Goal: Task Accomplishment & Management: Manage account settings

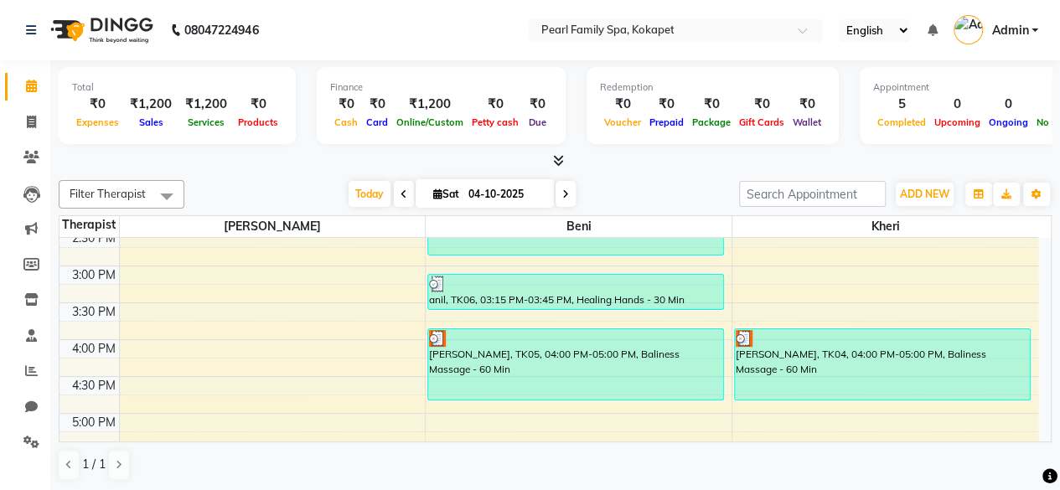
scroll to position [672, 0]
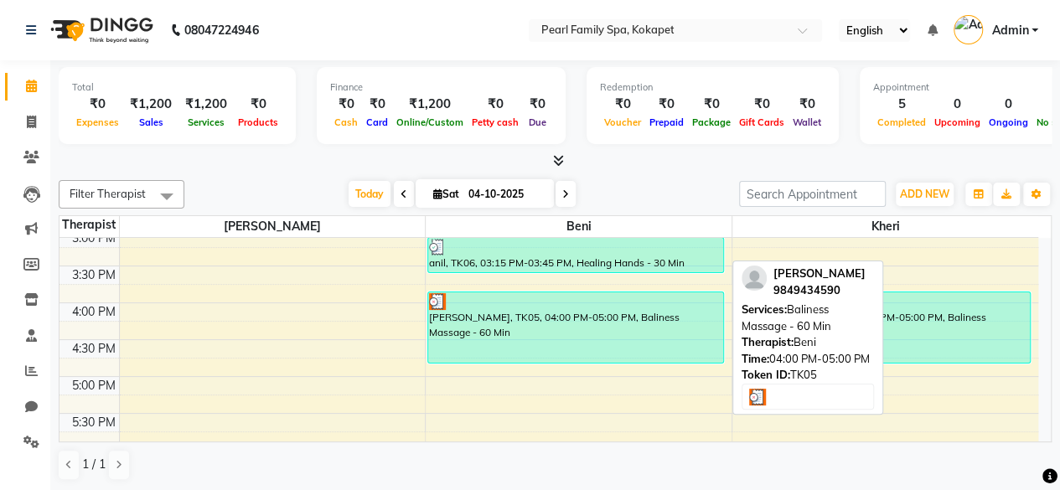
click at [594, 315] on div "[PERSON_NAME], TK05, 04:00 PM-05:00 PM, Baliness Massage - 60 Min" at bounding box center [575, 328] width 295 height 70
select select "3"
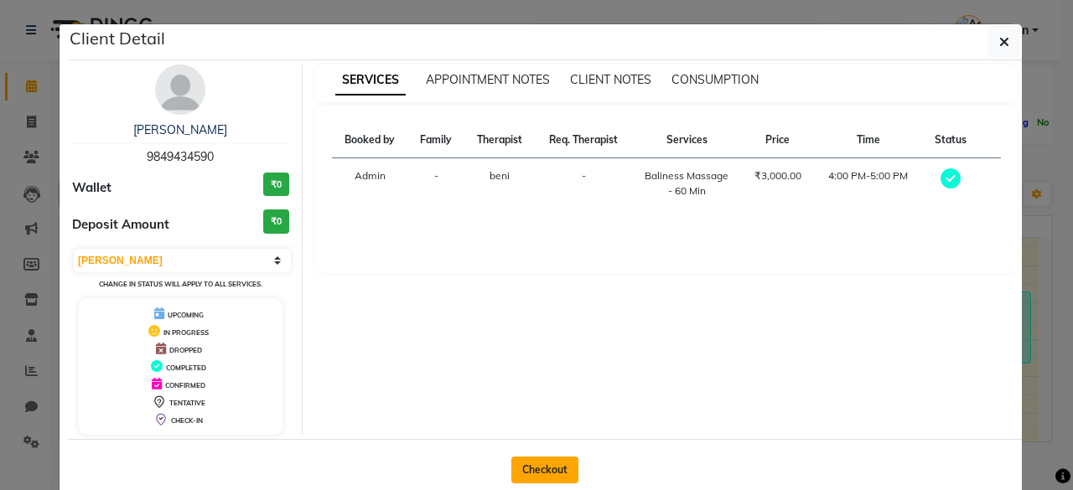
click at [538, 464] on button "Checkout" at bounding box center [544, 470] width 67 height 27
select select "6217"
select select "service"
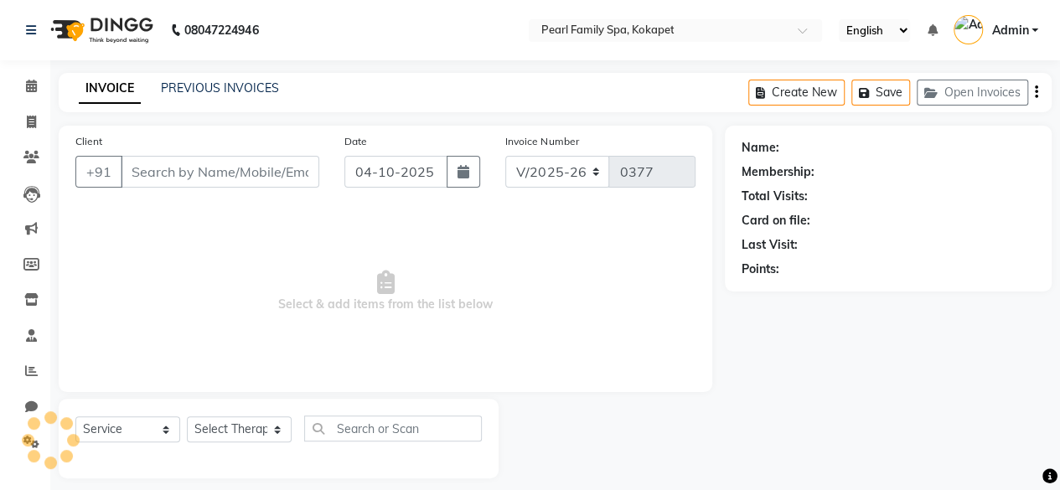
type input "9849434590"
select select "87640"
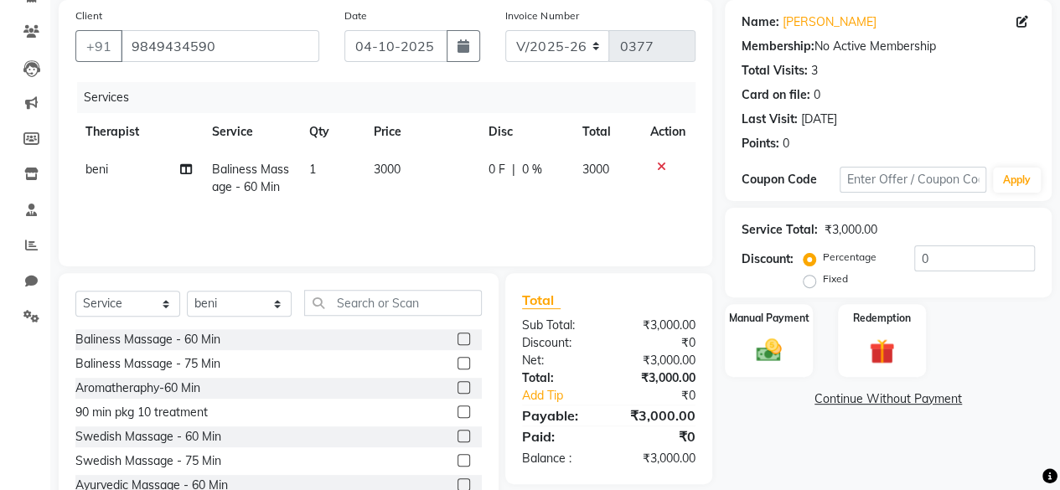
scroll to position [180, 0]
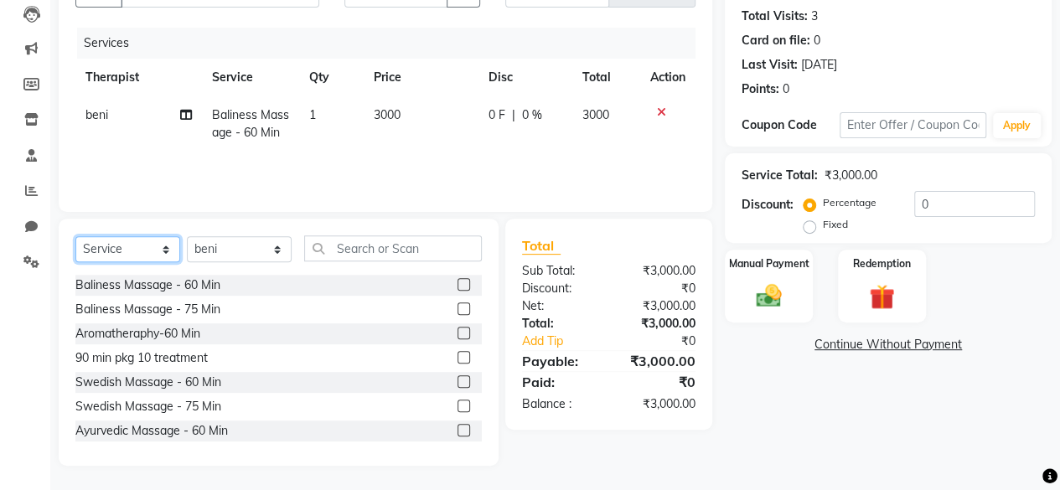
click at [136, 250] on select "Select Service Product Membership Package Voucher Prepaid Gift Card" at bounding box center [127, 249] width 105 height 26
select select "package"
click at [75, 236] on select "Select Service Product Membership Package Voucher Prepaid Gift Card" at bounding box center [127, 249] width 105 height 26
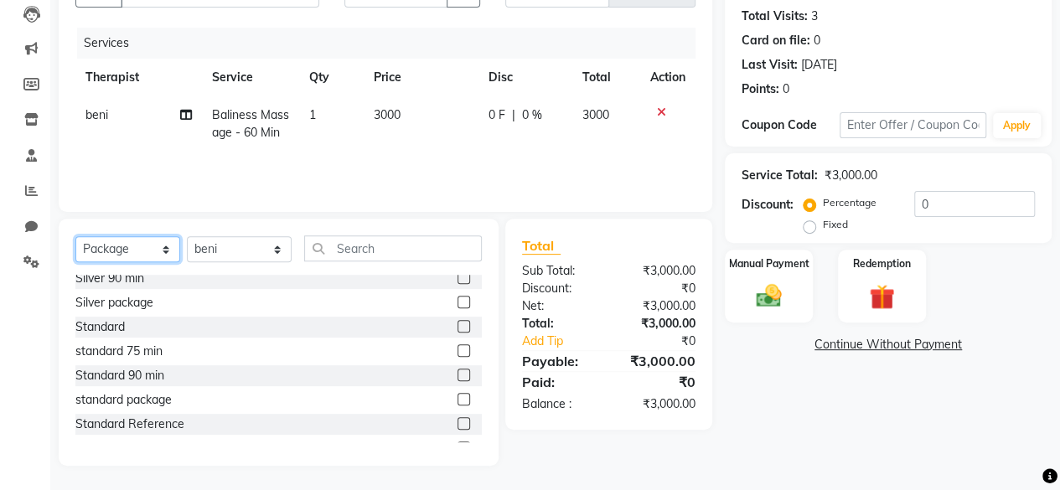
scroll to position [221, 0]
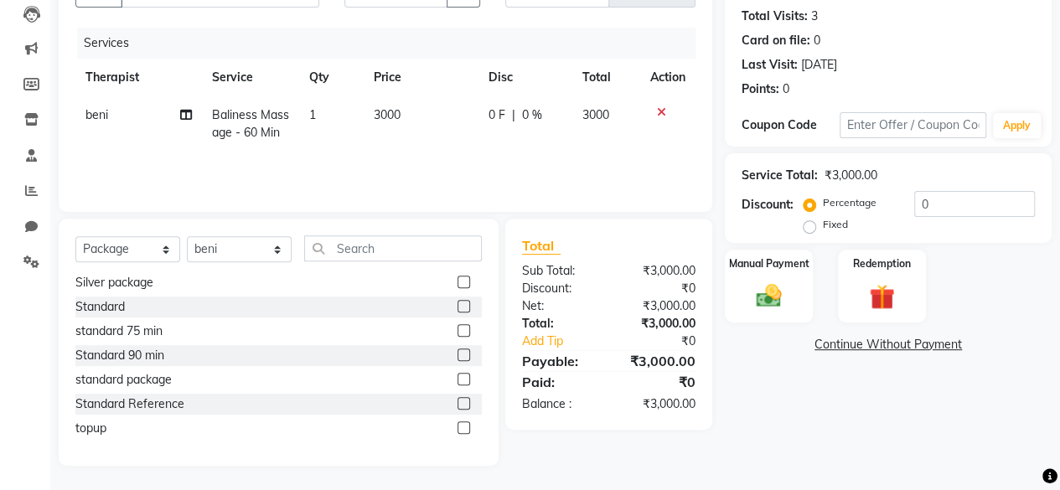
click at [458, 376] on label at bounding box center [464, 379] width 13 height 13
click at [458, 376] on input "checkbox" at bounding box center [463, 380] width 11 height 11
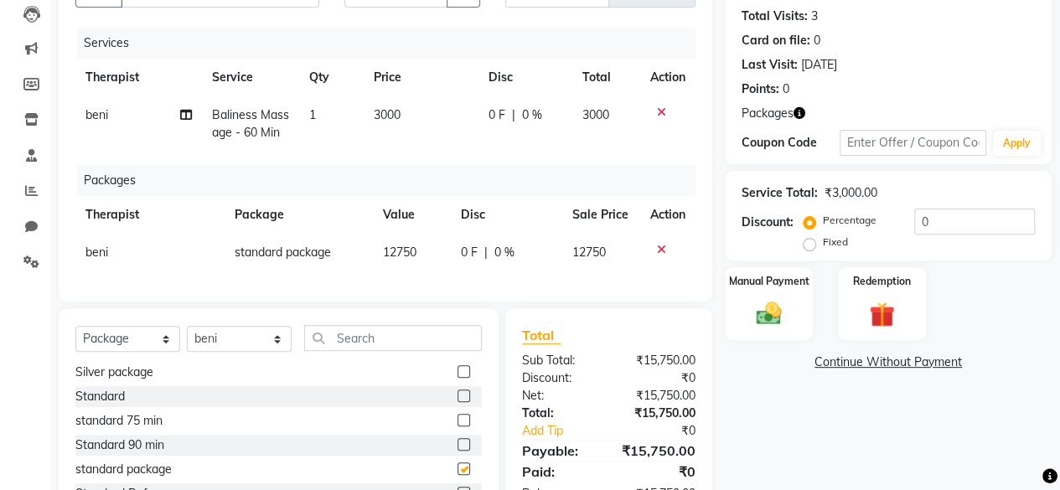
checkbox input "false"
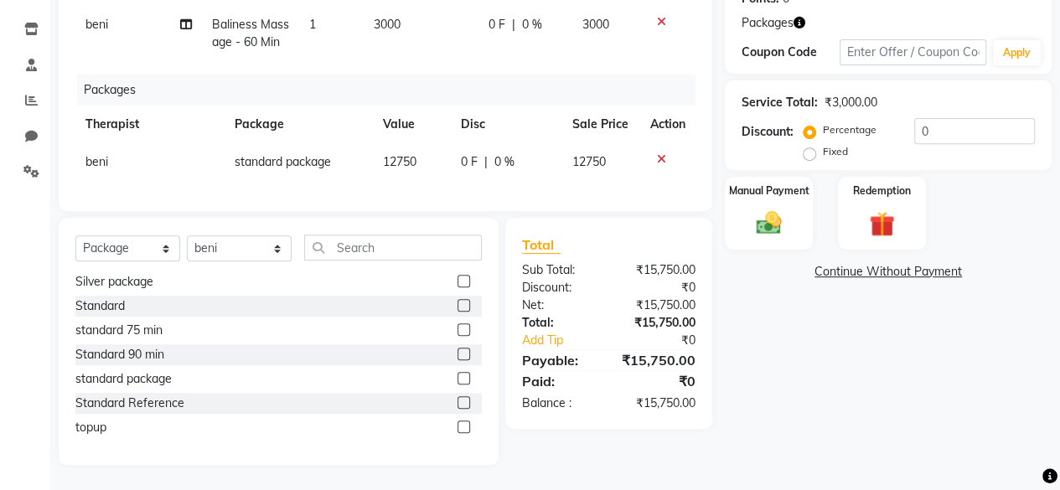
click at [660, 16] on icon at bounding box center [661, 22] width 9 height 12
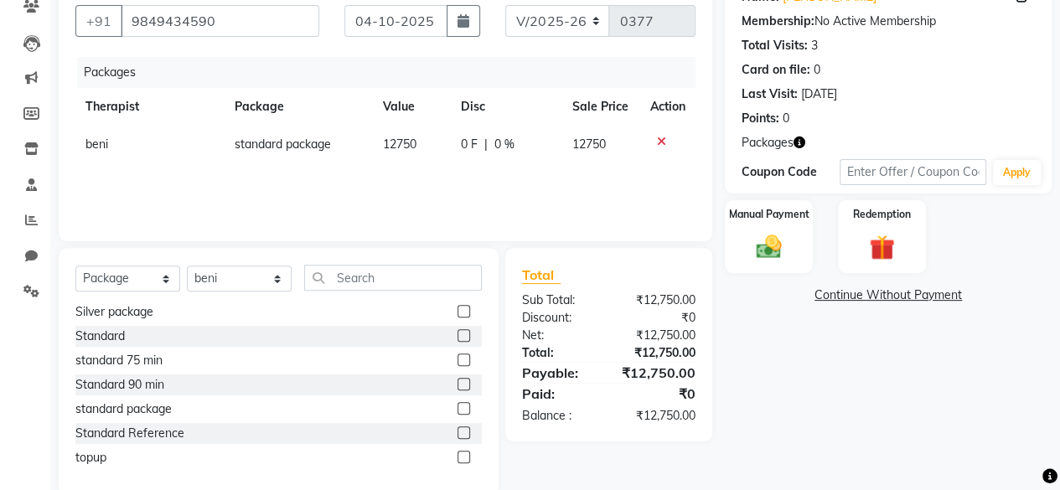
scroll to position [180, 0]
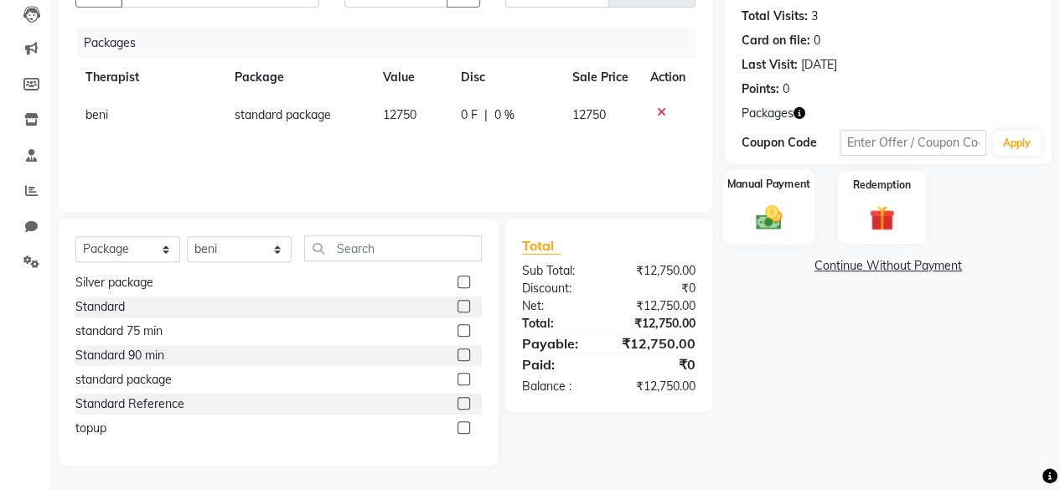
click at [779, 194] on div "Manual Payment" at bounding box center [768, 207] width 91 height 76
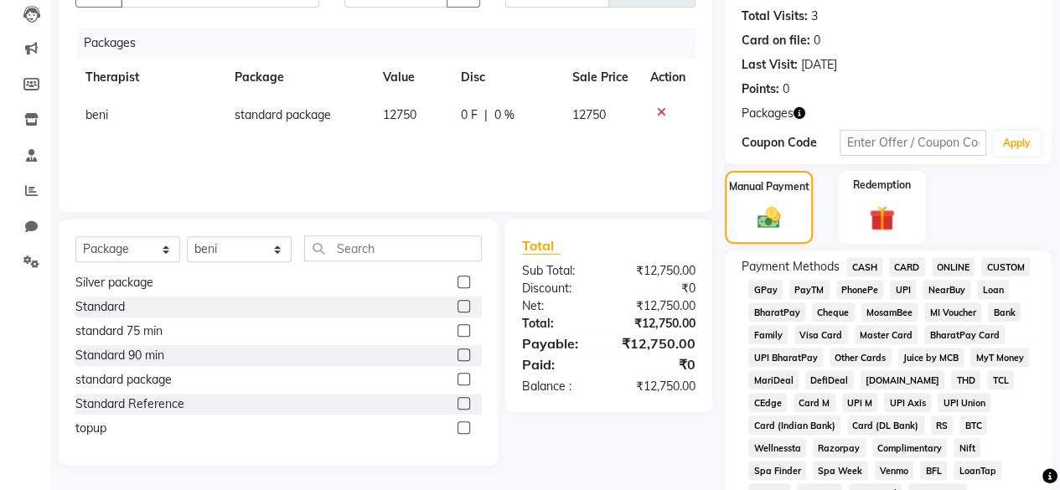
click at [904, 264] on span "CARD" at bounding box center [907, 266] width 36 height 19
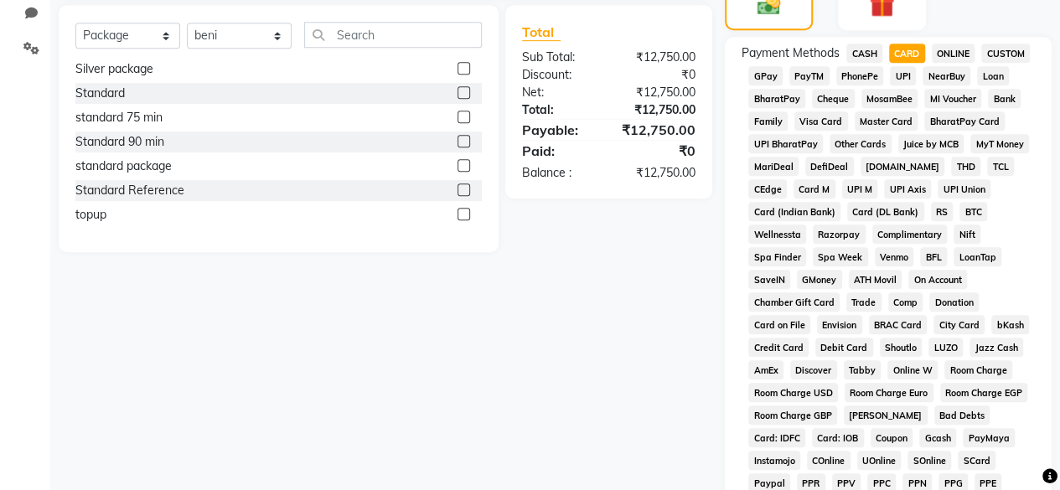
scroll to position [671, 0]
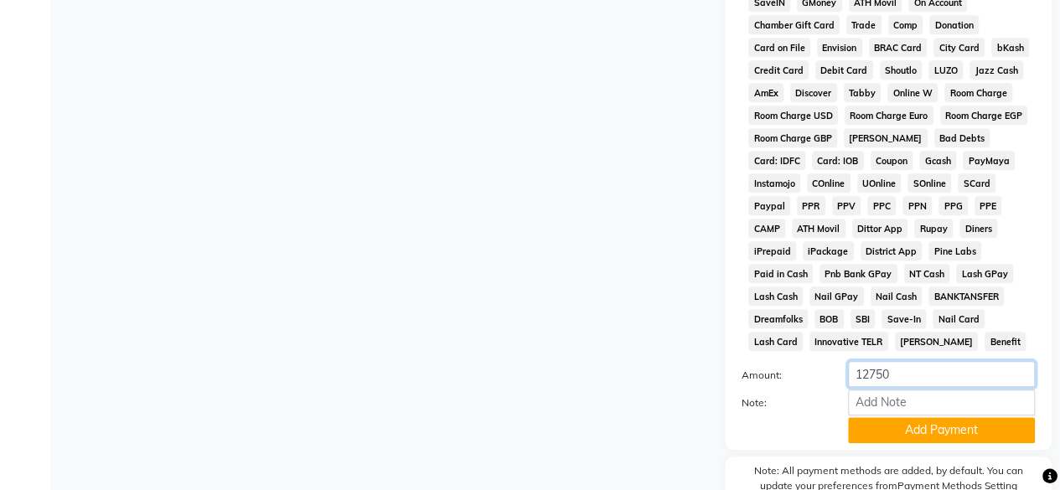
click at [918, 386] on input "12750" at bounding box center [941, 374] width 187 height 26
type input "1"
type input "7"
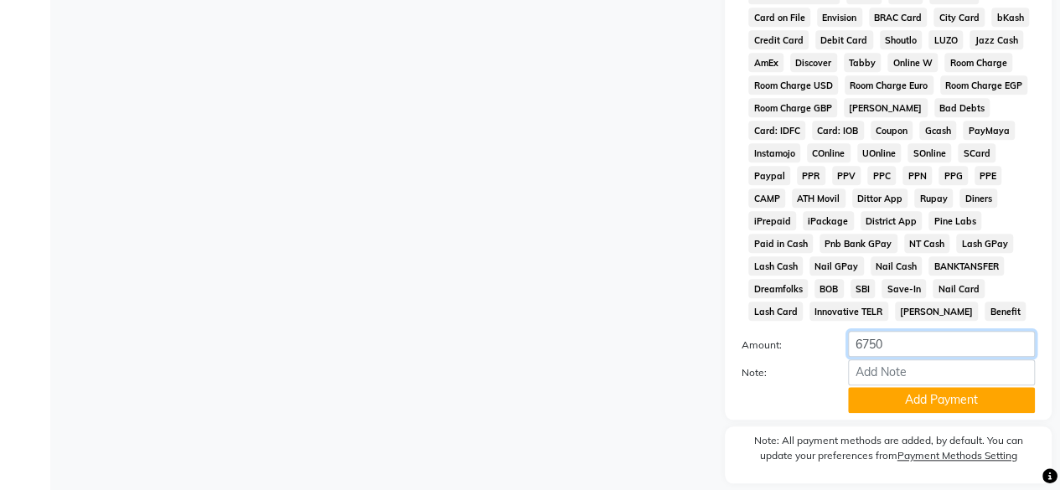
scroll to position [703, 0]
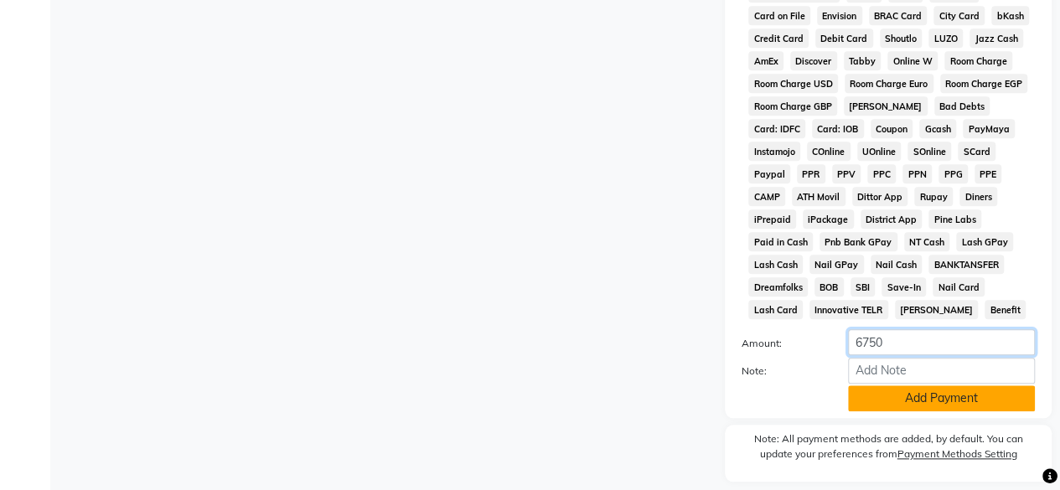
type input "6750"
click at [927, 404] on button "Add Payment" at bounding box center [941, 399] width 187 height 26
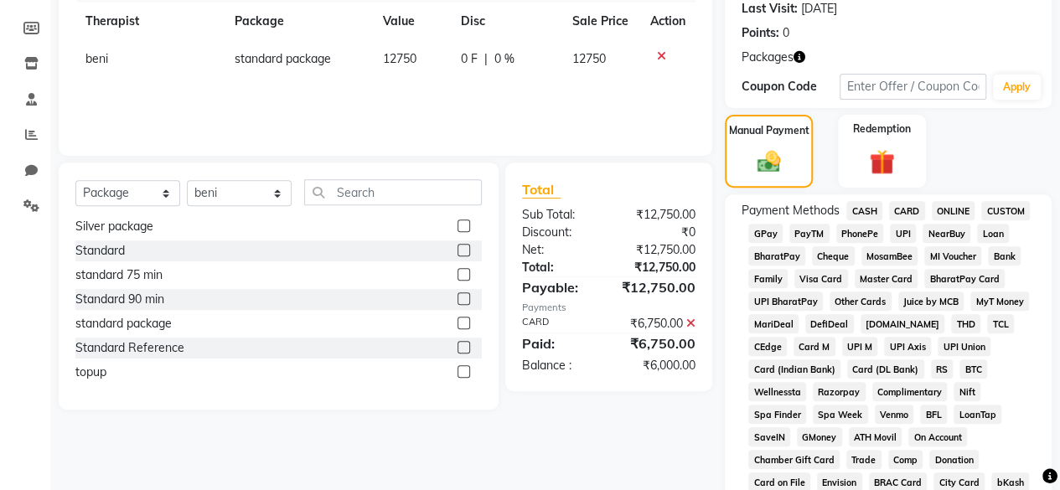
scroll to position [764, 0]
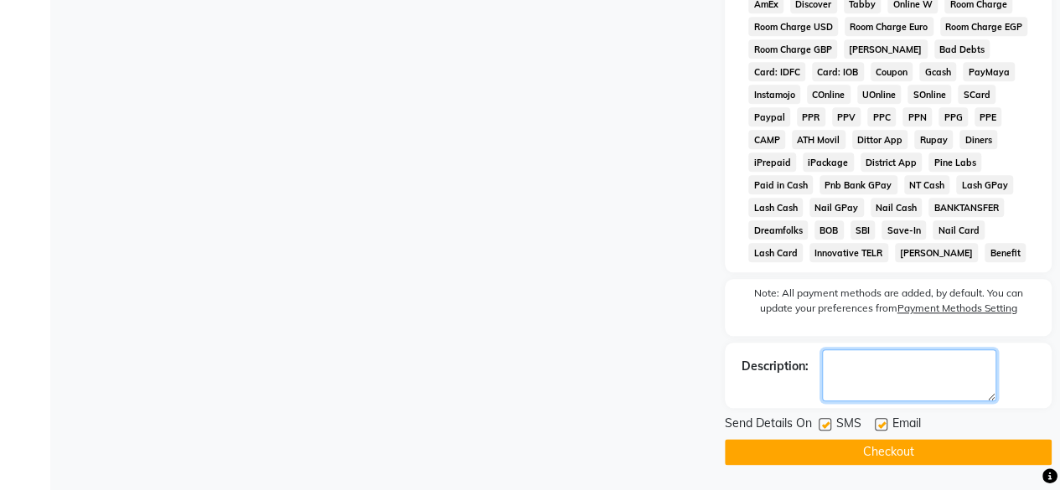
click at [899, 361] on textarea at bounding box center [909, 376] width 174 height 52
type textarea "60 mins completed 04/10/2025 pending balance 6000"
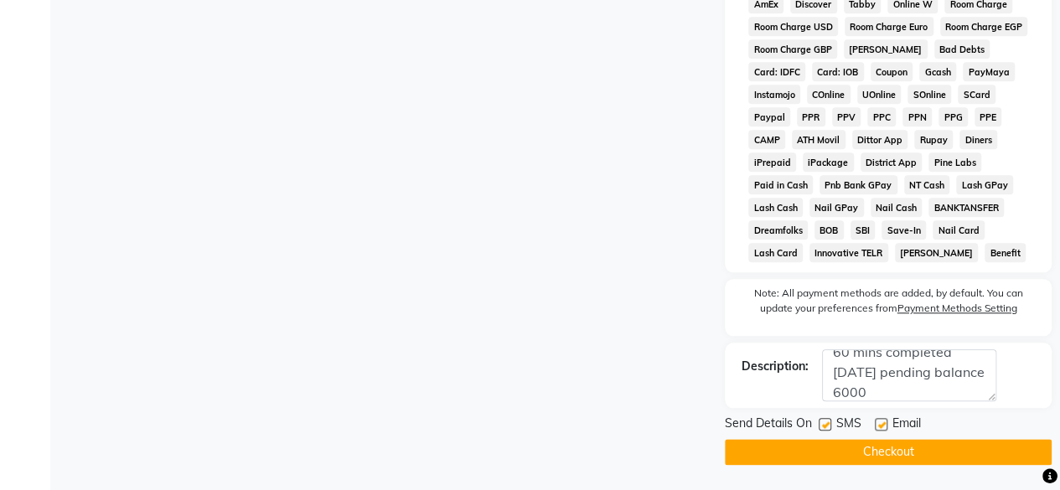
click at [901, 458] on button "Checkout" at bounding box center [888, 452] width 327 height 26
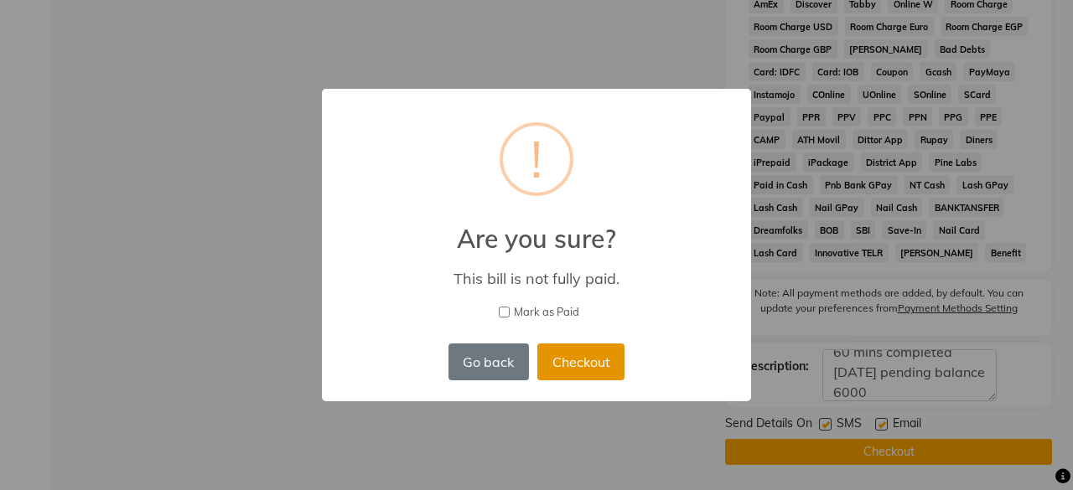
click at [590, 363] on button "Checkout" at bounding box center [580, 362] width 87 height 37
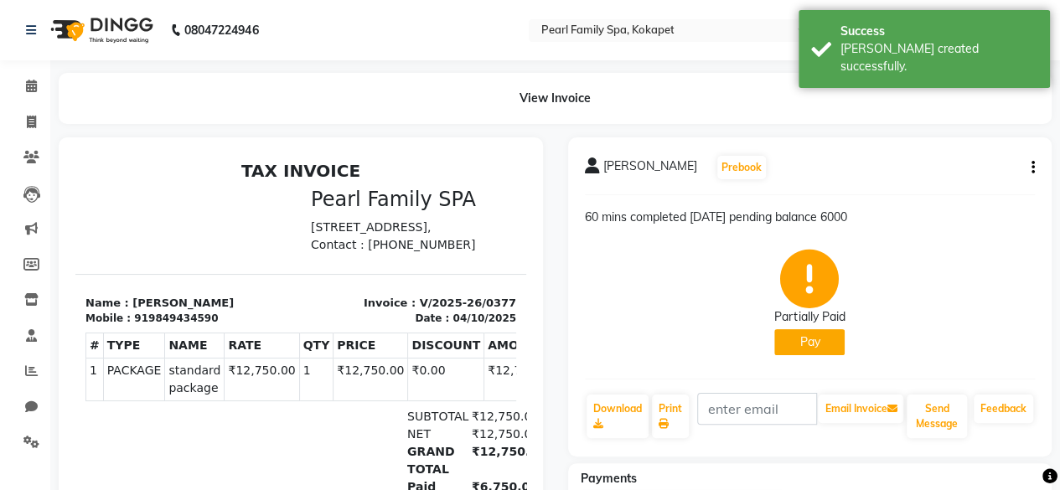
click at [70, 41] on img at bounding box center [100, 30] width 115 height 47
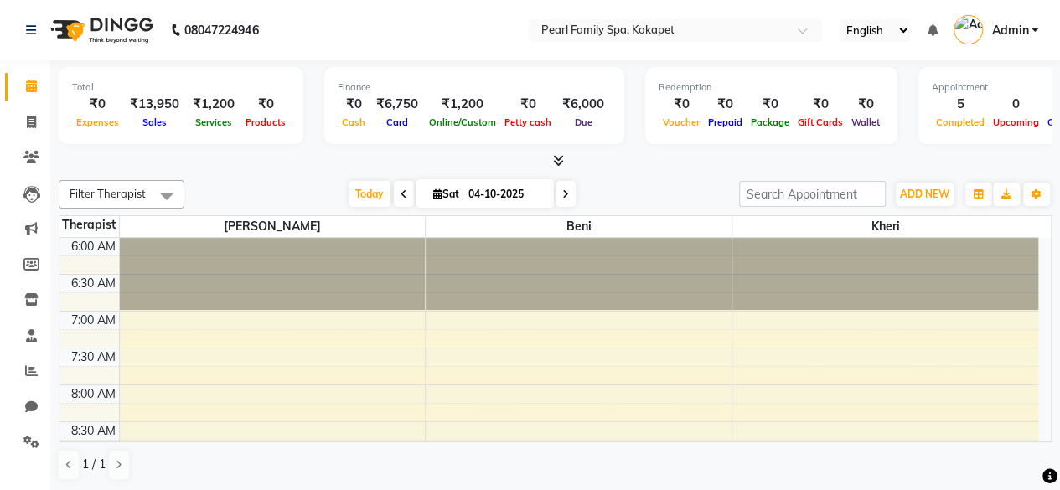
click at [453, 117] on span "Online/Custom" at bounding box center [462, 123] width 75 height 12
click at [458, 122] on span "Online/Custom" at bounding box center [462, 123] width 75 height 12
click at [444, 117] on span "Online/Custom" at bounding box center [462, 123] width 75 height 12
click at [453, 103] on div "₹1,200" at bounding box center [462, 104] width 75 height 19
click at [443, 127] on span "Online/Custom" at bounding box center [462, 123] width 75 height 12
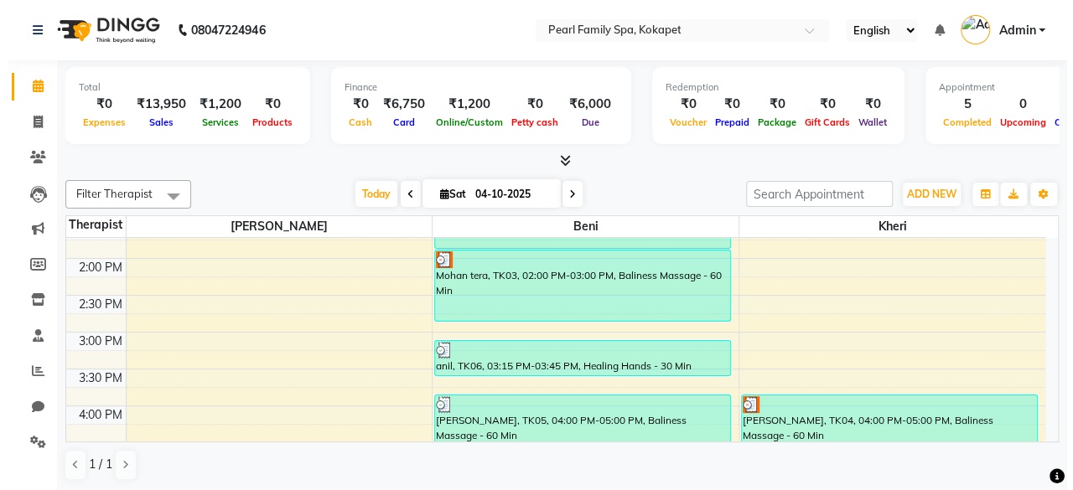
scroll to position [543, 0]
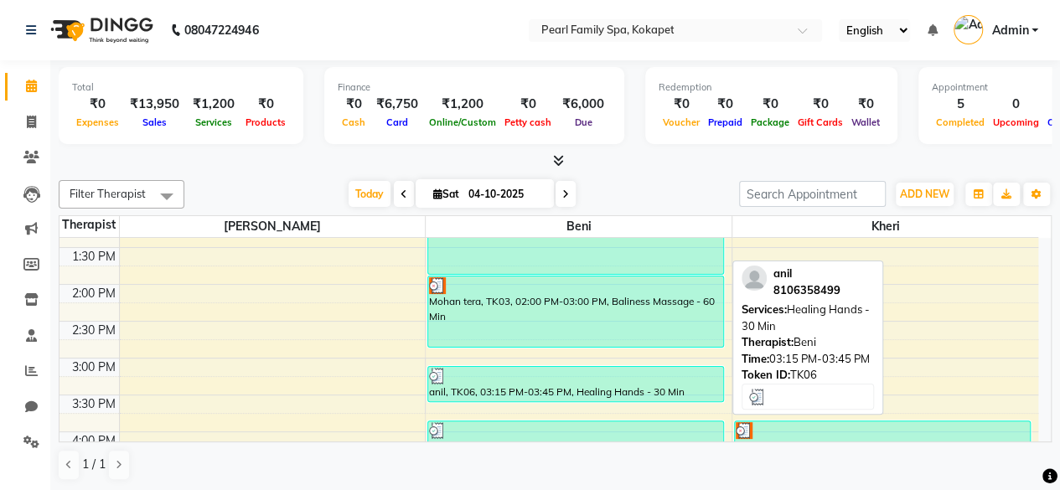
click at [612, 386] on div "anil, TK06, 03:15 PM-03:45 PM, Healing Hands - 30 Min" at bounding box center [575, 384] width 295 height 34
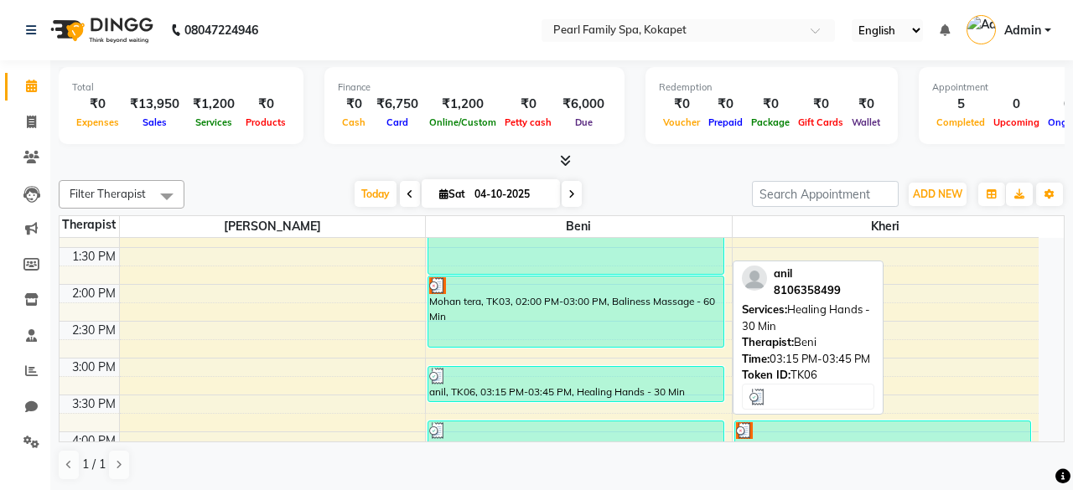
select select "3"
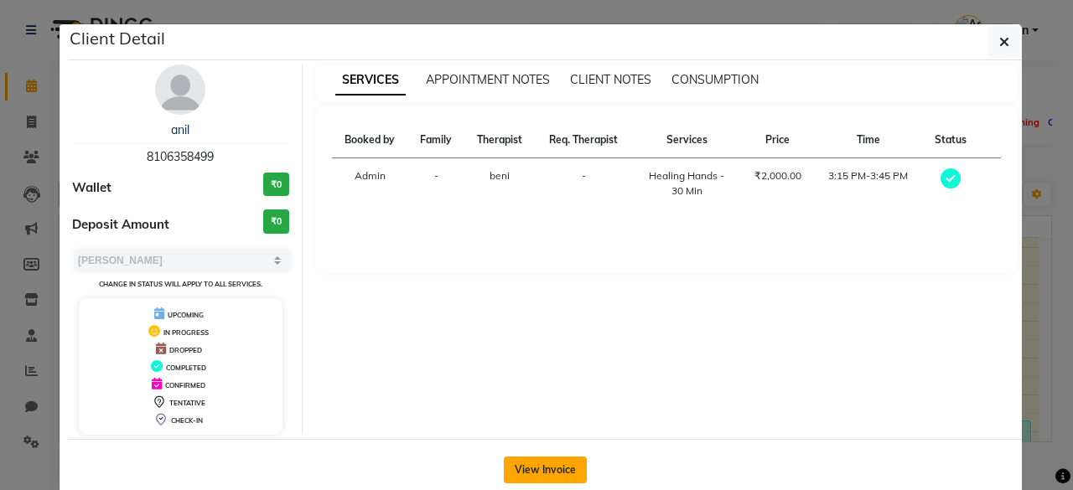
click at [546, 470] on button "View Invoice" at bounding box center [545, 470] width 83 height 27
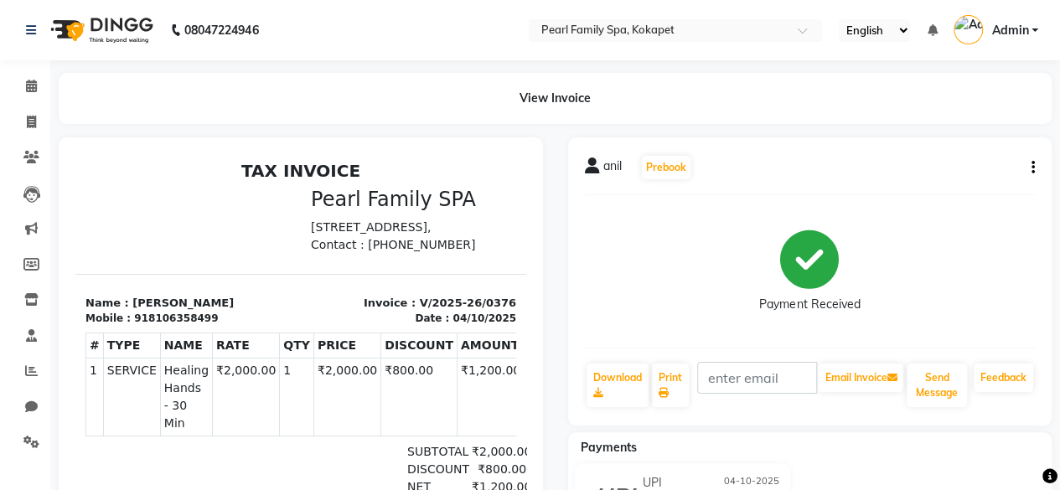
click at [1034, 168] on icon "button" at bounding box center [1033, 168] width 3 height 1
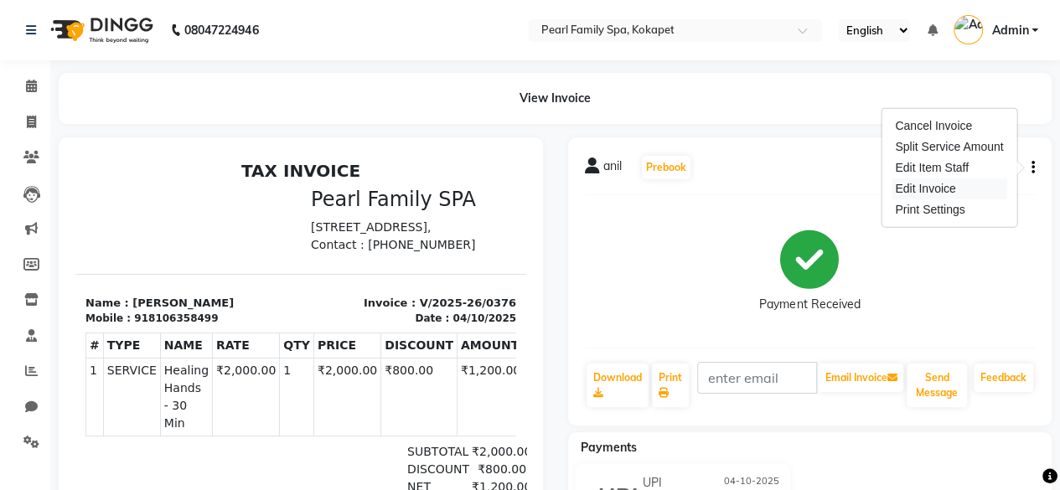
click at [932, 185] on div "Edit Invoice" at bounding box center [949, 189] width 115 height 21
select select "service"
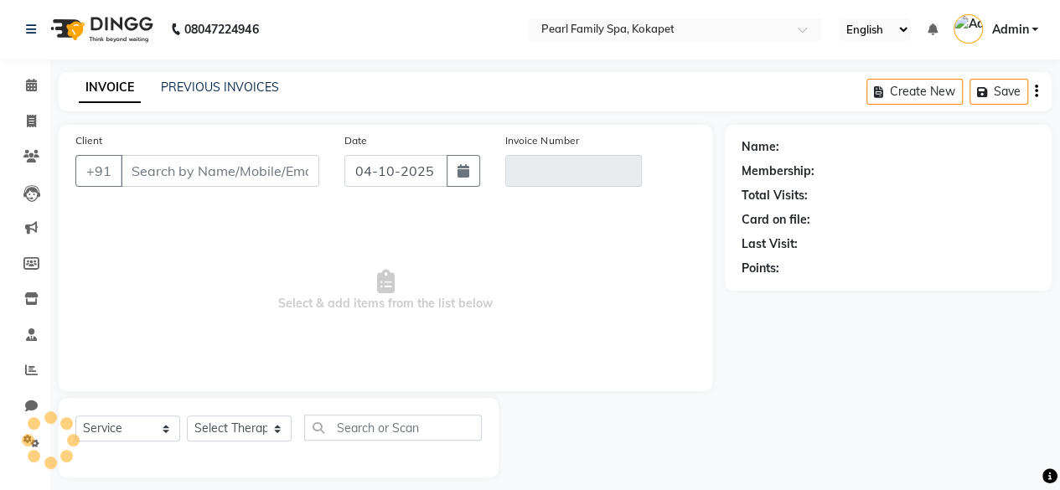
scroll to position [13, 0]
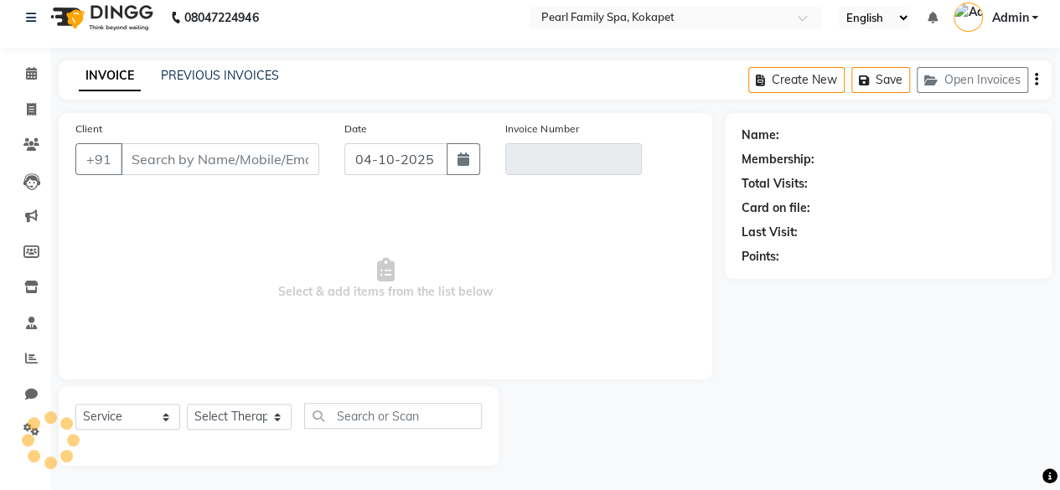
type input "8106358499"
type input "V/2025-26/0376"
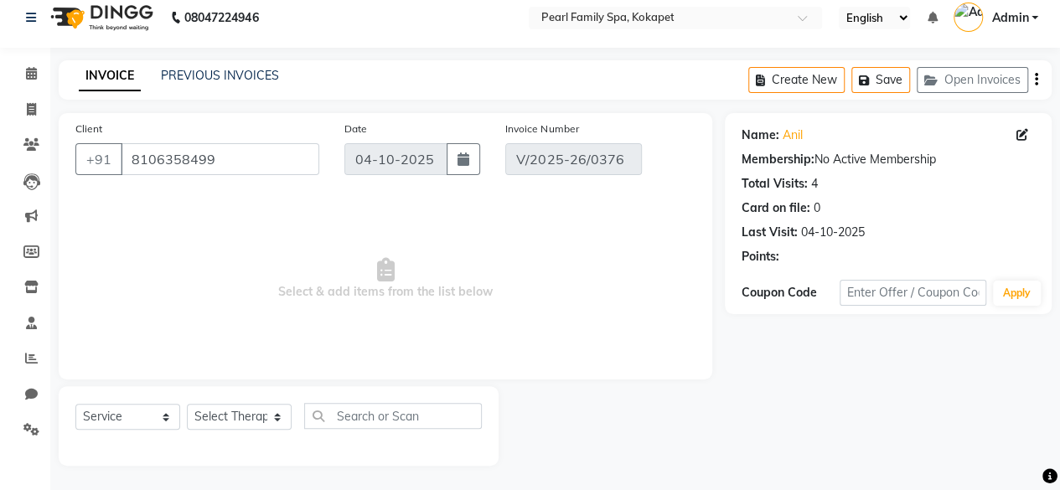
select select "select"
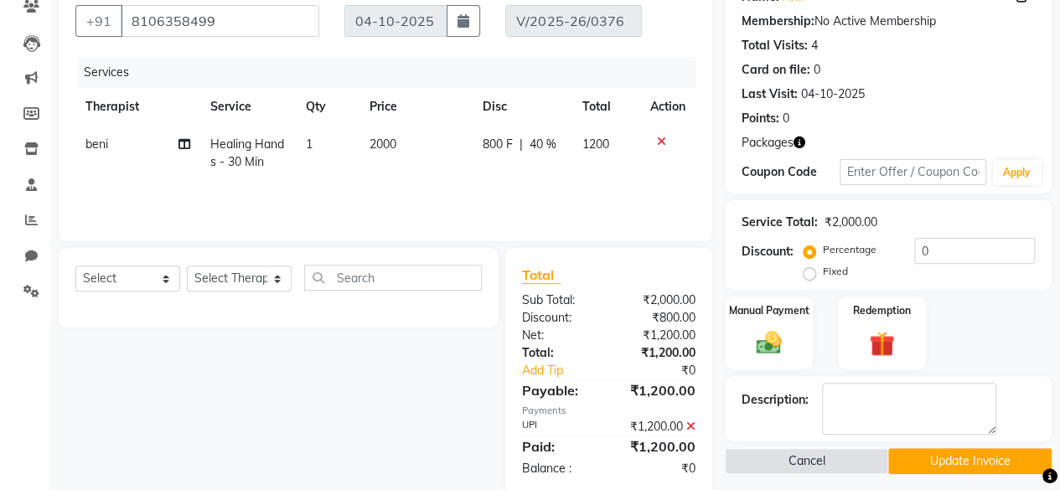
scroll to position [179, 0]
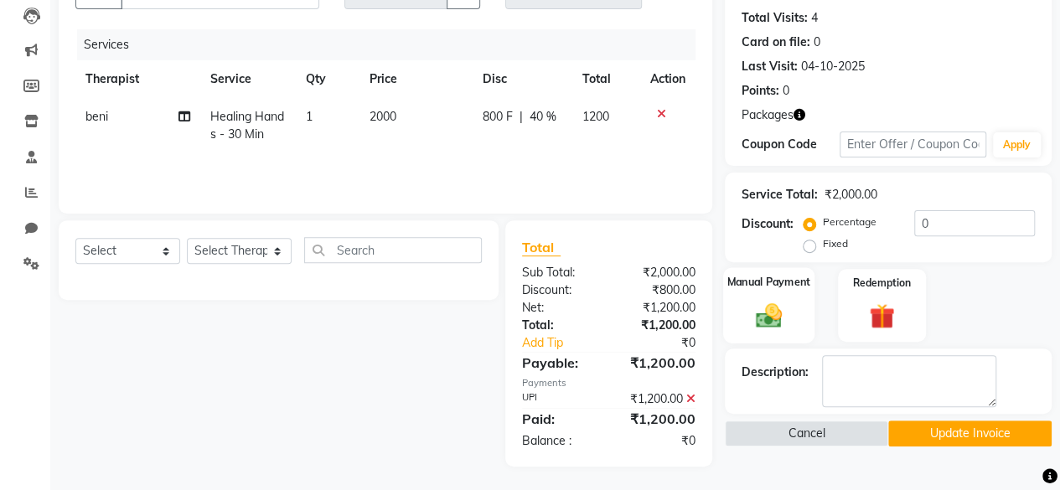
click at [748, 286] on label "Manual Payment" at bounding box center [770, 282] width 84 height 16
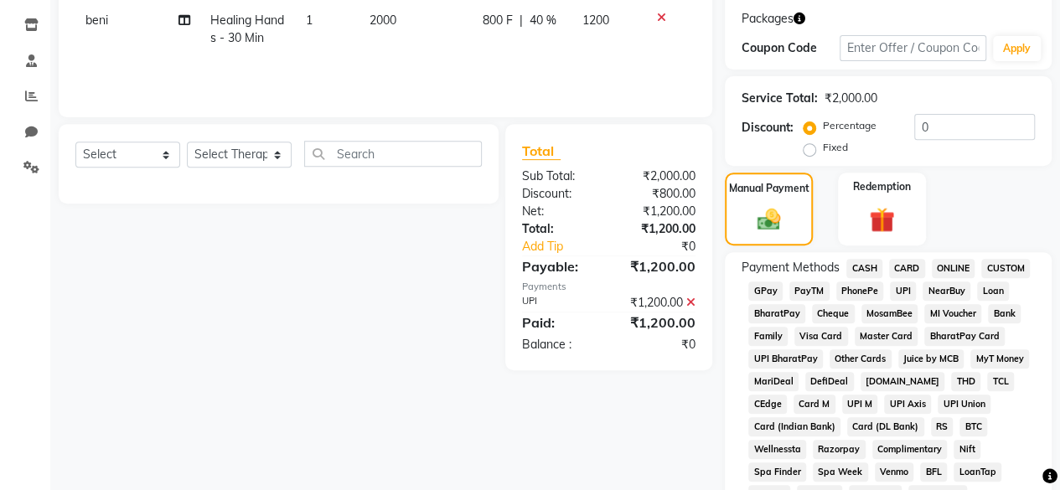
scroll to position [272, 0]
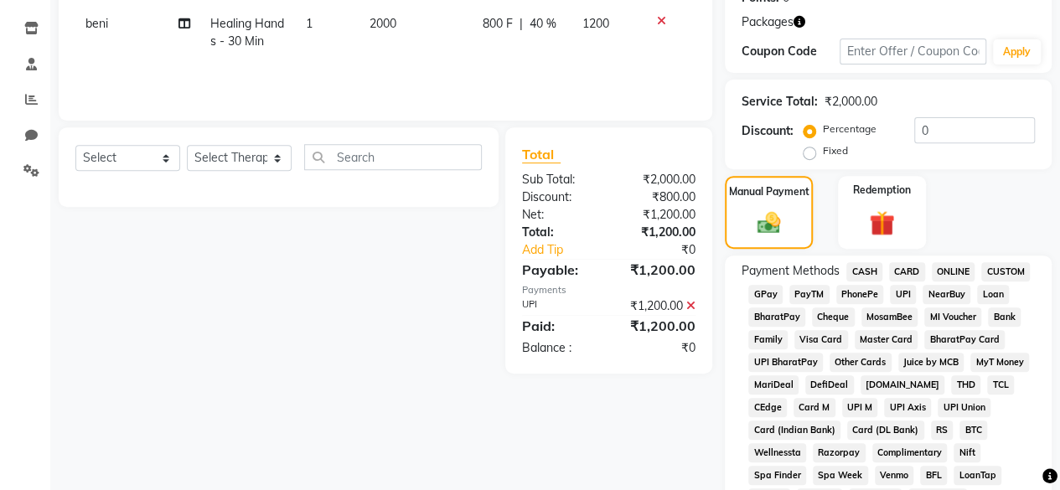
click at [907, 271] on span "CARD" at bounding box center [907, 271] width 36 height 19
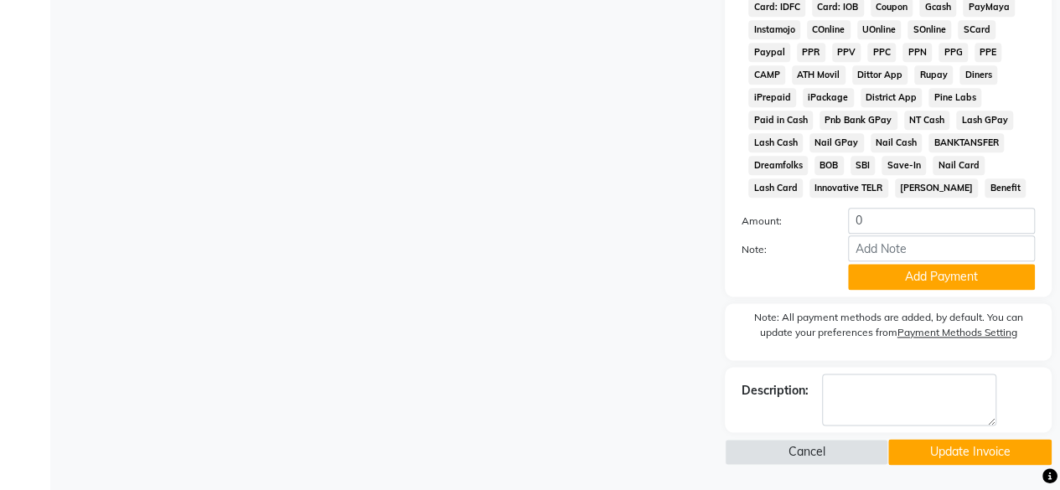
click at [981, 444] on button "Update Invoice" at bounding box center [969, 452] width 163 height 26
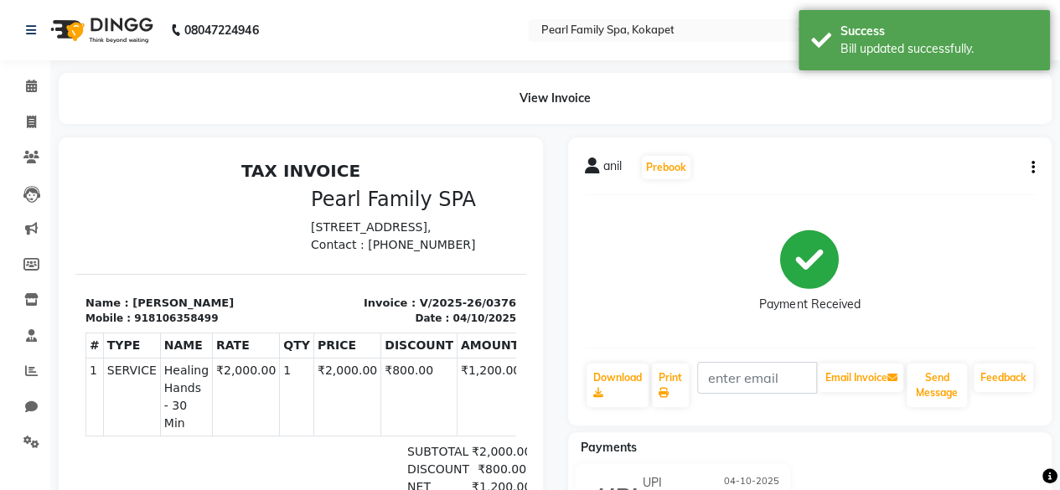
click at [58, 27] on img at bounding box center [100, 30] width 115 height 47
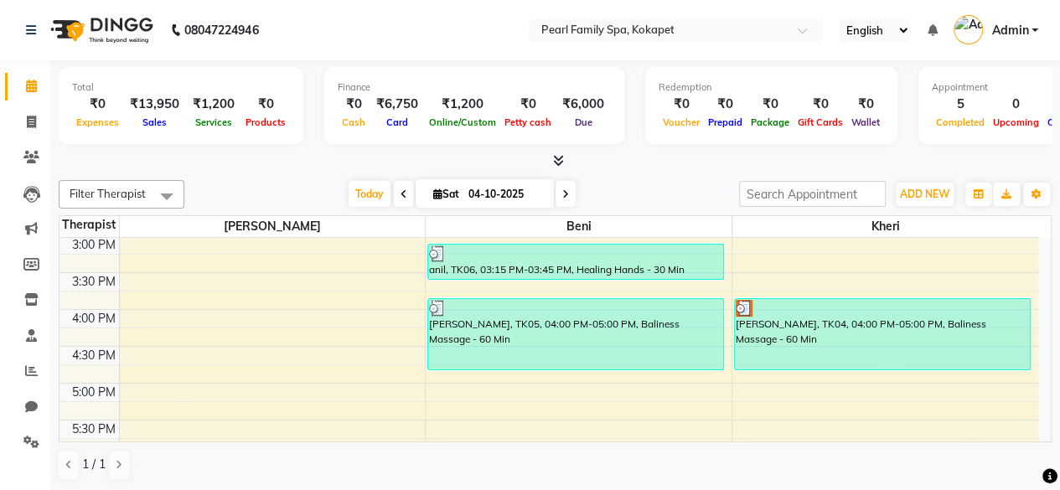
scroll to position [669, 0]
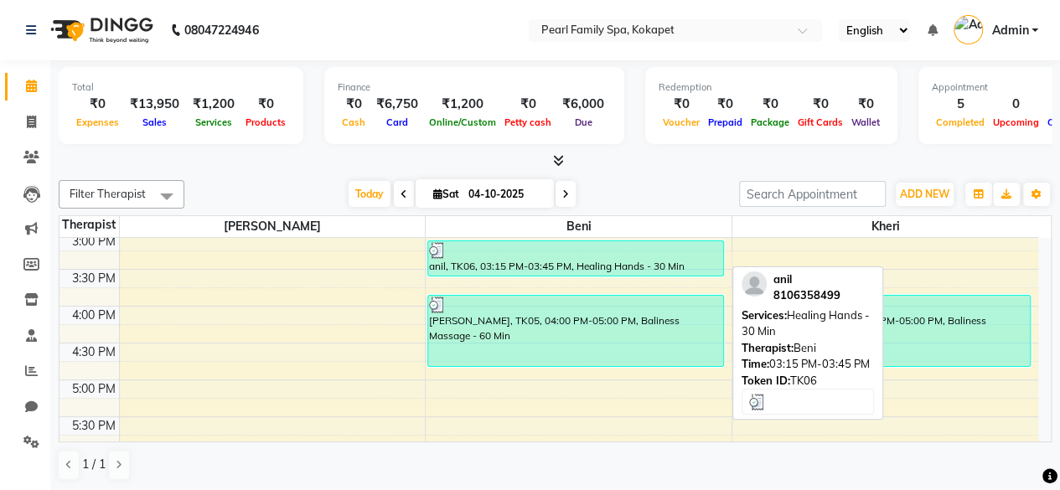
click at [598, 260] on div "anil, TK06, 03:15 PM-03:45 PM, Healing Hands - 30 Min" at bounding box center [575, 258] width 295 height 34
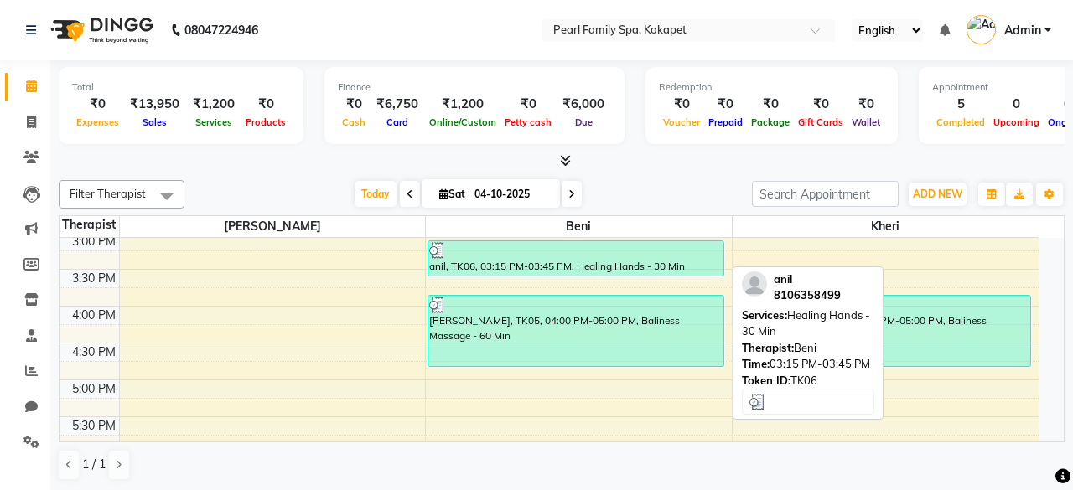
select select "3"
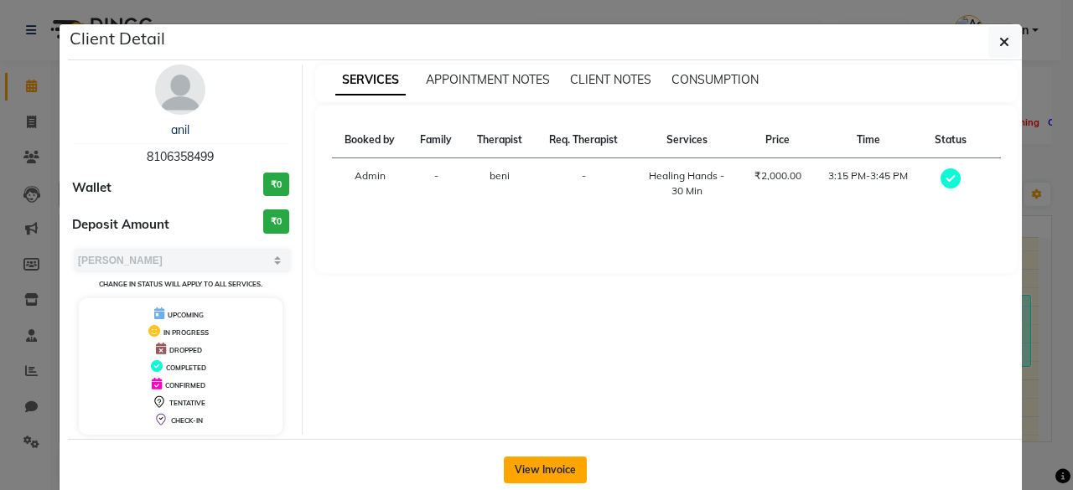
click at [533, 469] on button "View Invoice" at bounding box center [545, 470] width 83 height 27
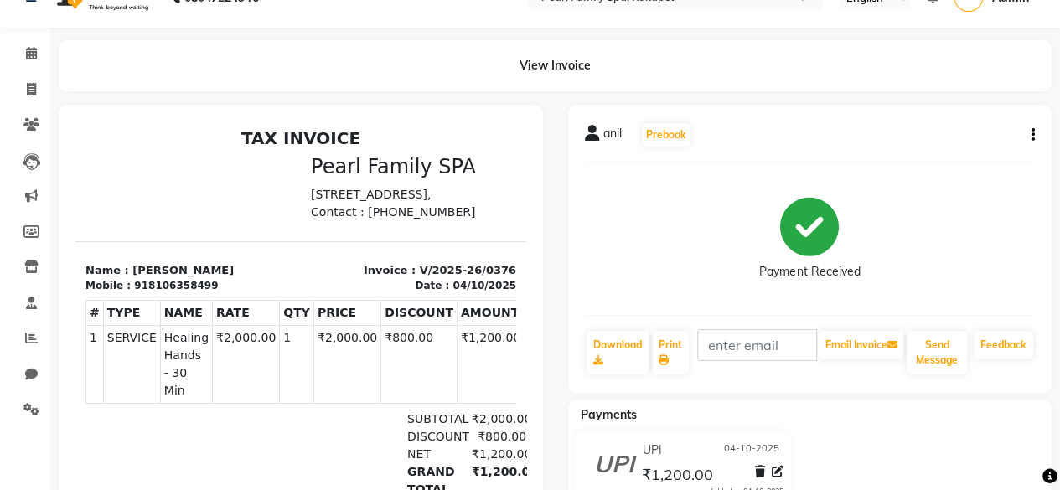
scroll to position [32, 0]
click at [1033, 136] on icon "button" at bounding box center [1033, 136] width 3 height 1
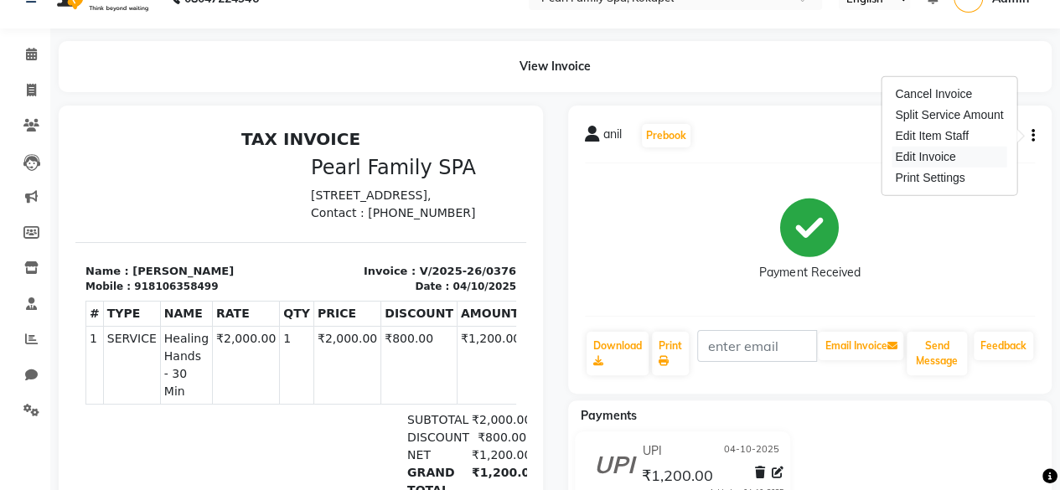
click at [929, 150] on div "Edit Invoice" at bounding box center [949, 157] width 115 height 21
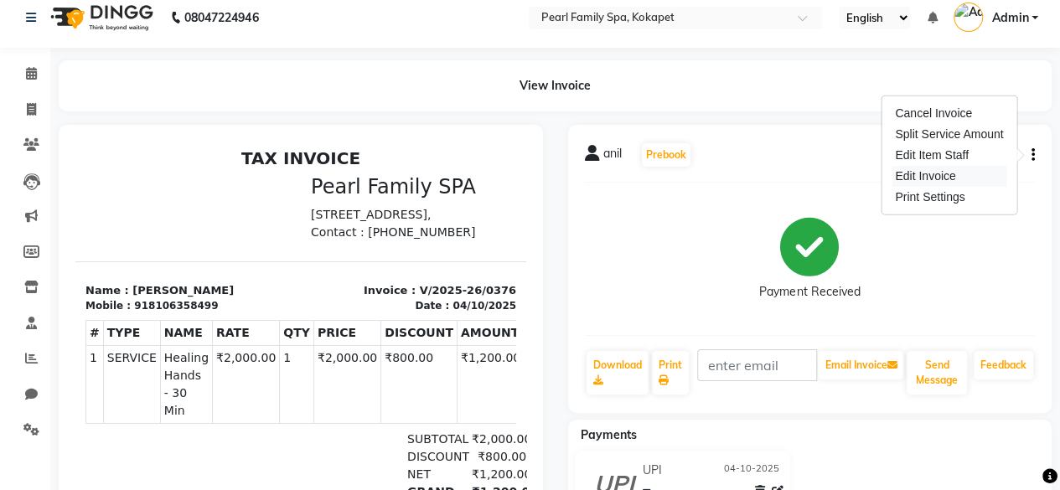
select select "service"
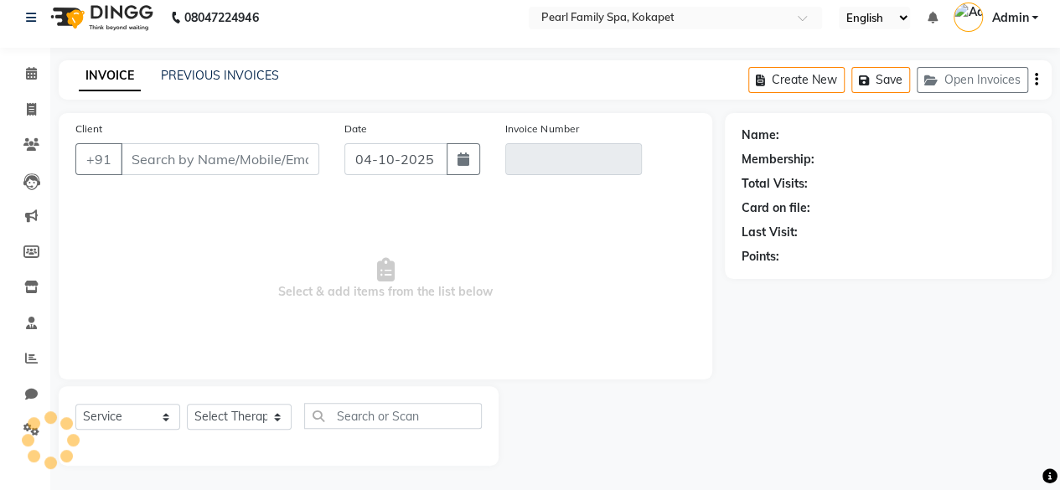
type input "8106358499"
type input "V/2025-26/0376"
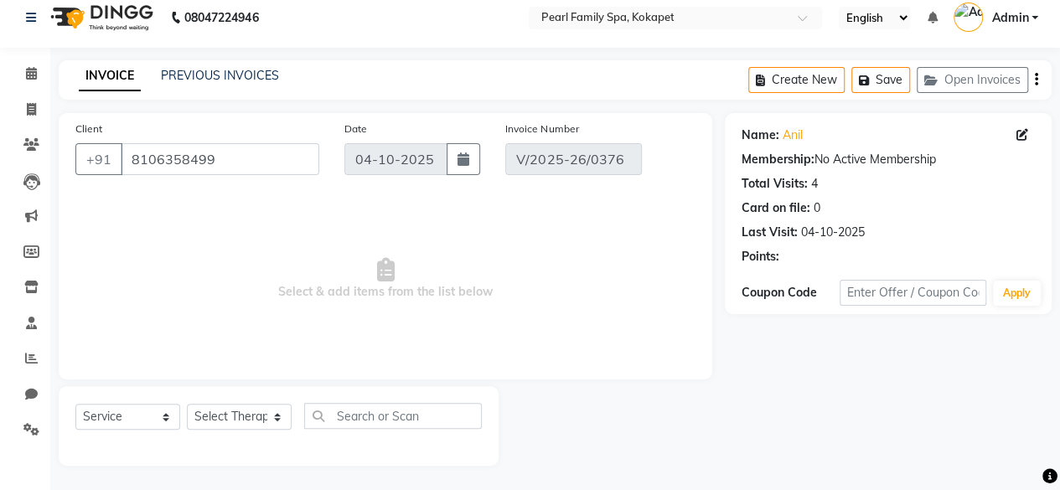
select select "select"
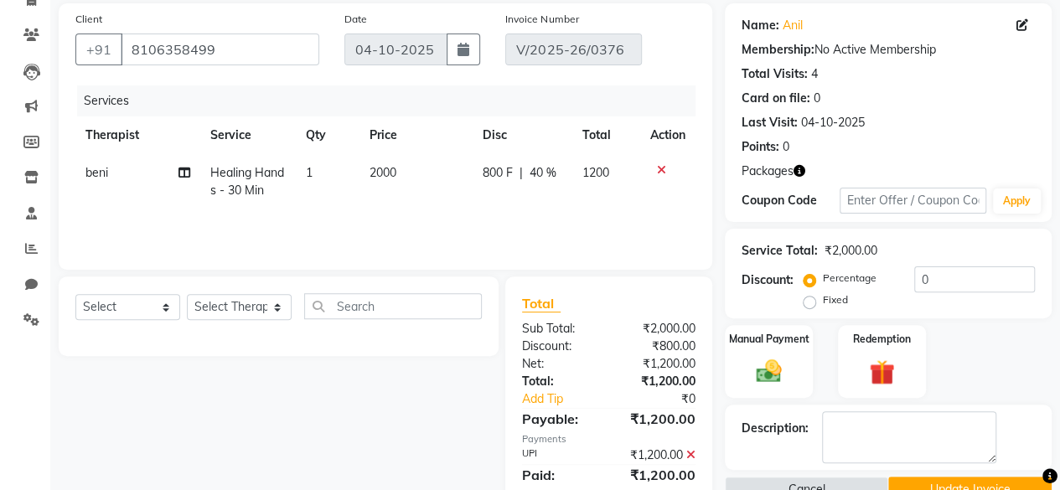
scroll to position [179, 0]
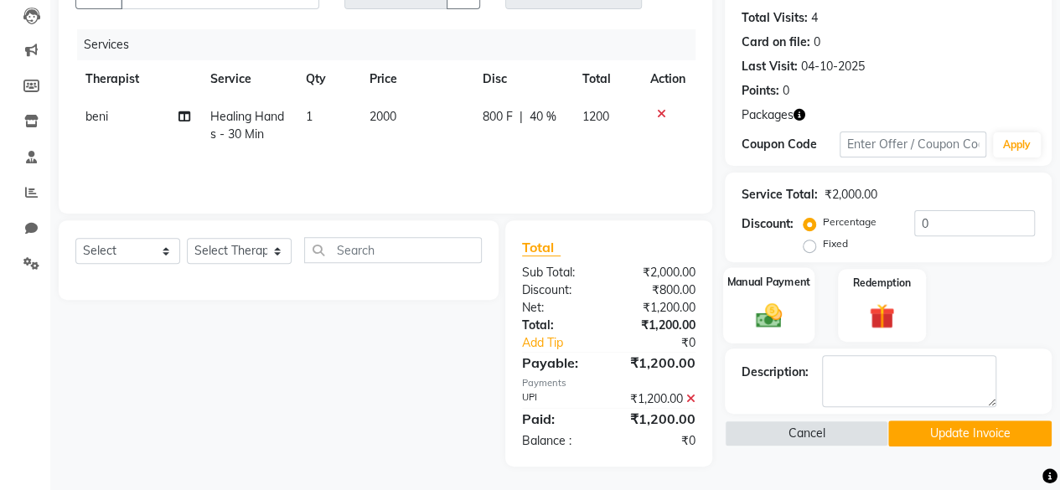
click at [796, 303] on div "Manual Payment" at bounding box center [768, 305] width 91 height 76
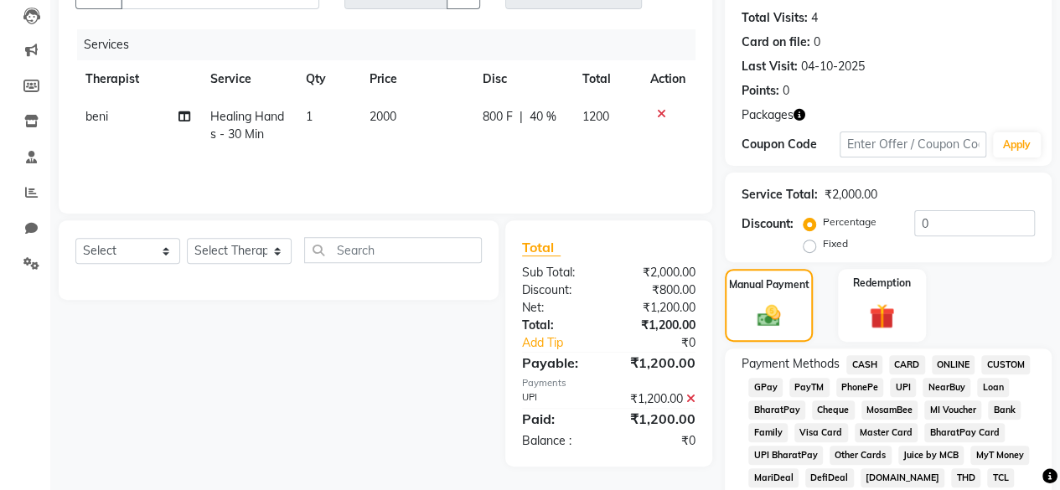
click at [866, 364] on span "CASH" at bounding box center [865, 364] width 36 height 19
click at [904, 365] on span "CARD" at bounding box center [907, 364] width 36 height 19
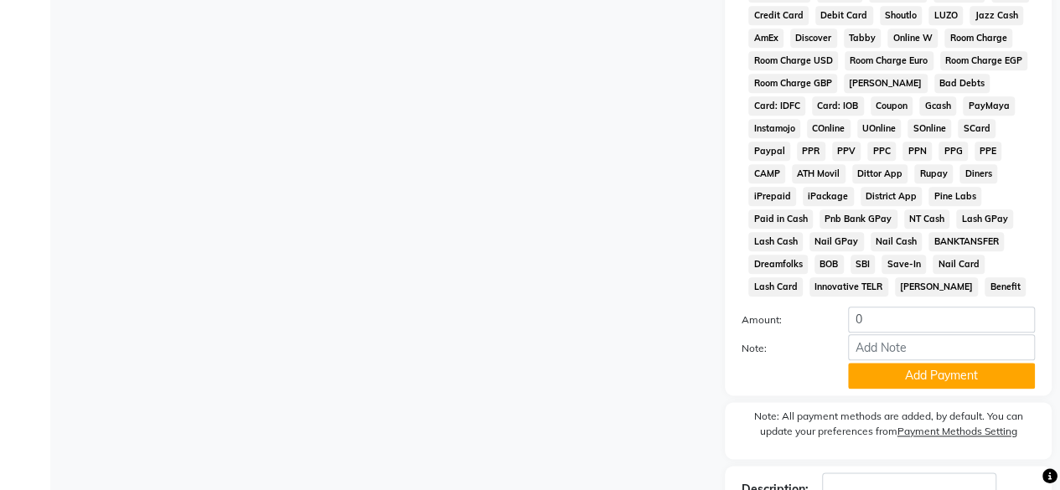
scroll to position [832, 0]
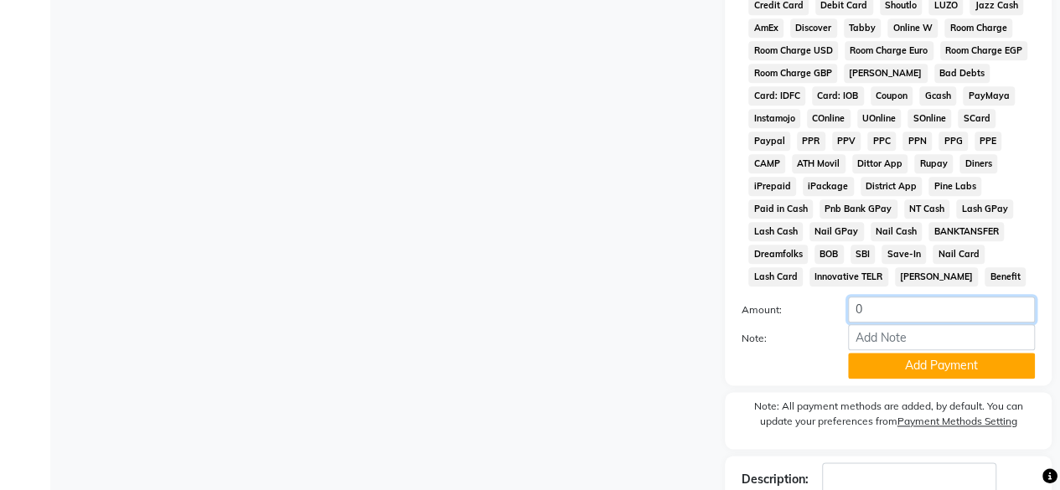
click at [928, 312] on input "0" at bounding box center [941, 310] width 187 height 26
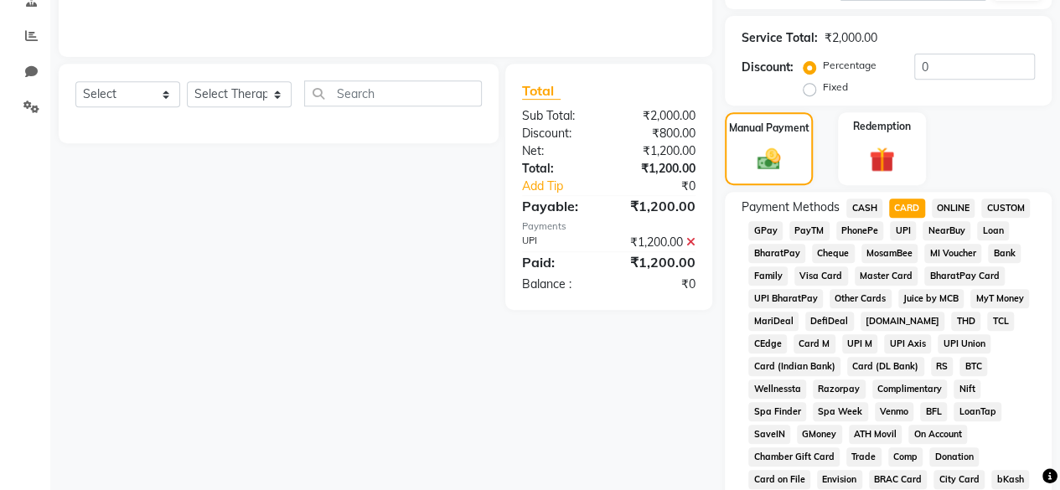
scroll to position [330, 0]
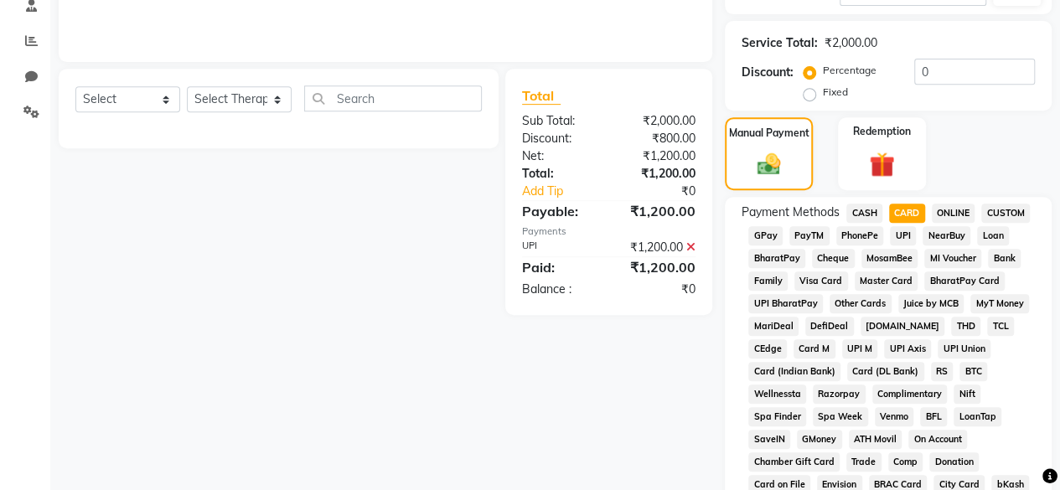
type input "1200"
click at [692, 250] on icon at bounding box center [690, 247] width 9 height 12
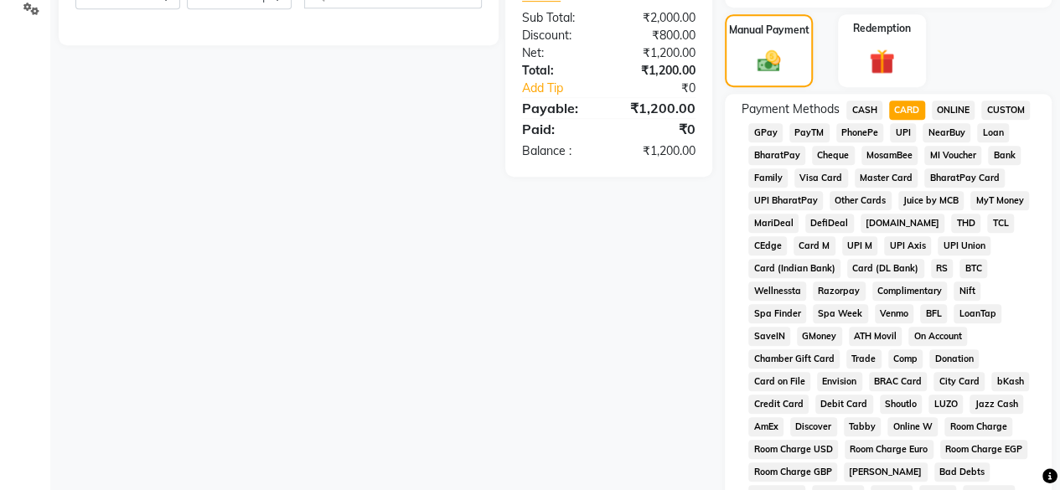
scroll to position [855, 0]
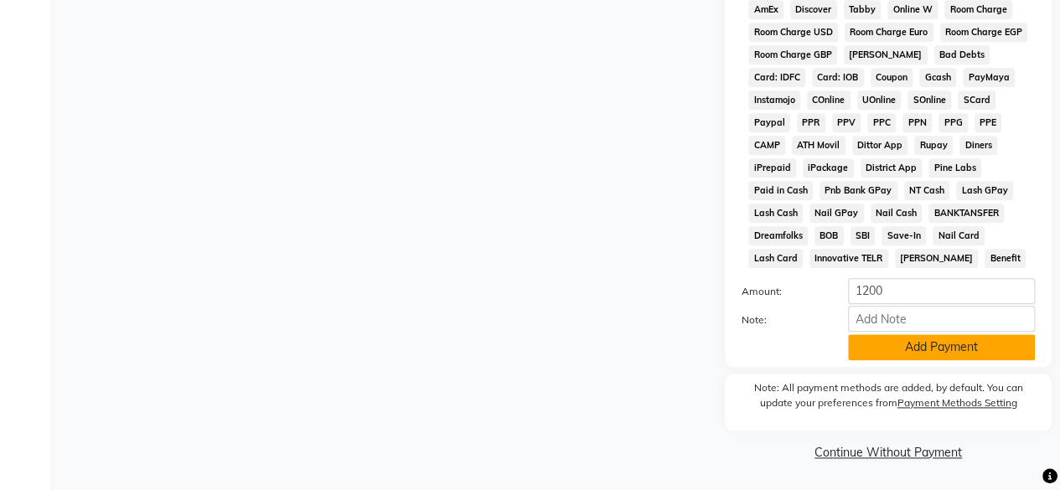
click at [894, 344] on button "Add Payment" at bounding box center [941, 347] width 187 height 26
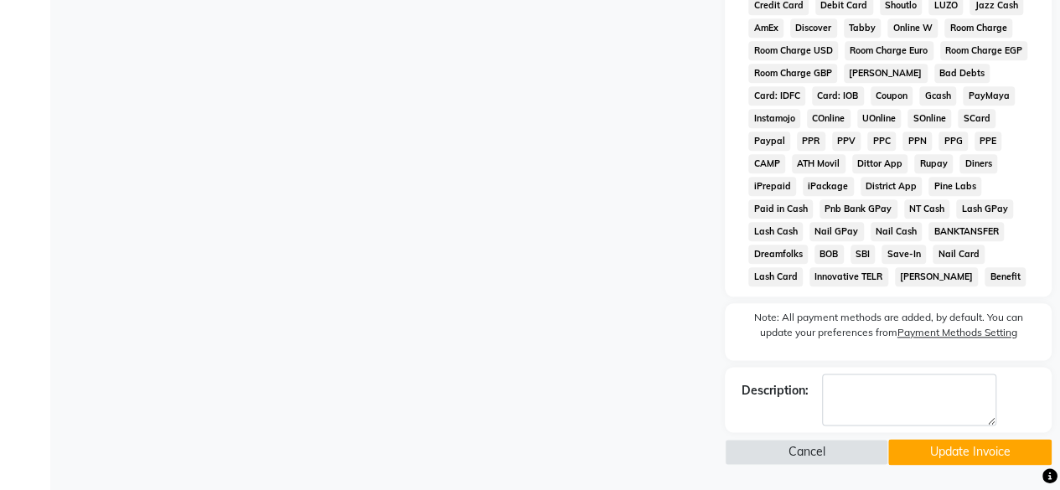
scroll to position [836, 0]
click at [979, 458] on button "Update Invoice" at bounding box center [969, 452] width 163 height 26
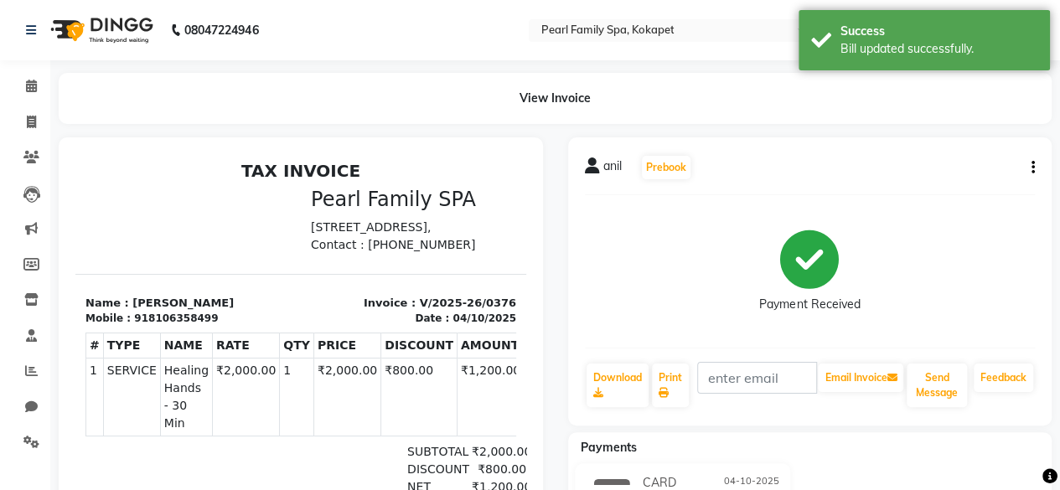
click at [64, 28] on img at bounding box center [100, 30] width 115 height 47
